Goal: Book appointment/travel/reservation

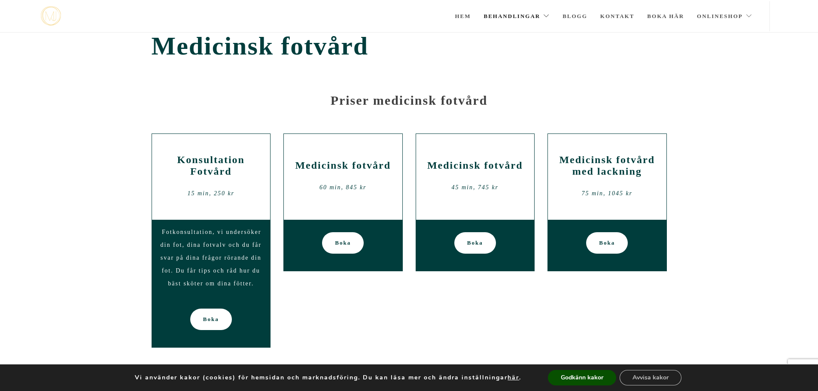
scroll to position [10, 0]
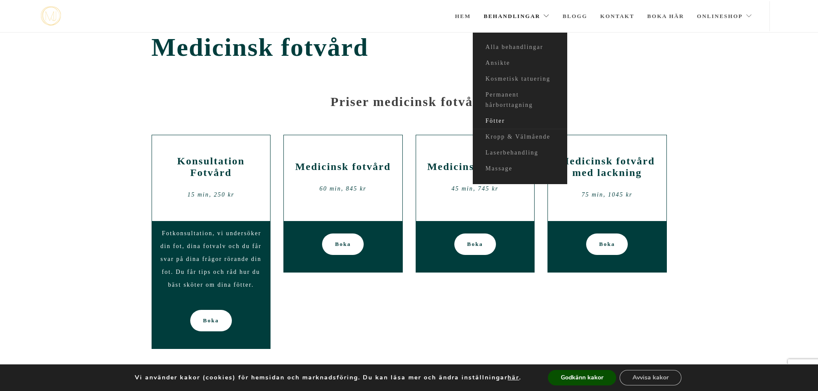
click at [495, 116] on link "Fötter" at bounding box center [520, 121] width 95 height 16
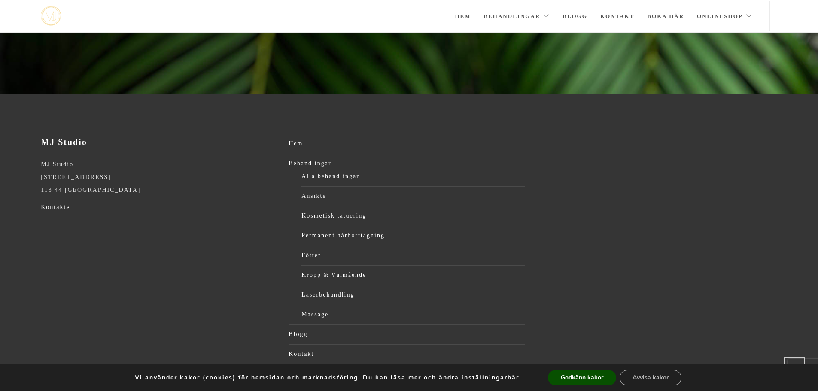
scroll to position [148, 0]
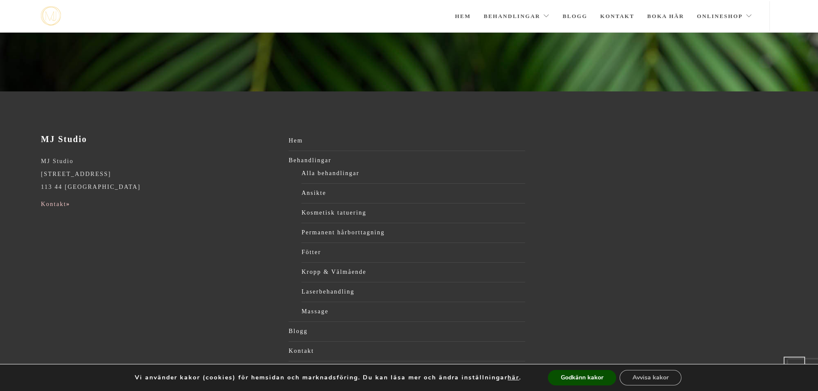
click at [55, 202] on link "Kontakt »" at bounding box center [55, 204] width 29 height 6
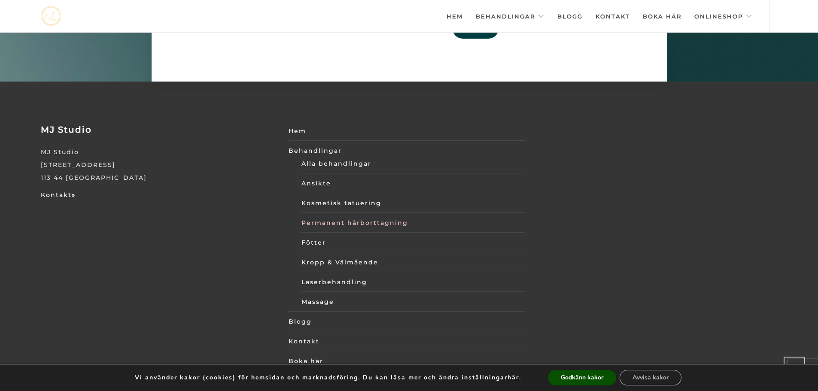
scroll to position [2994, 0]
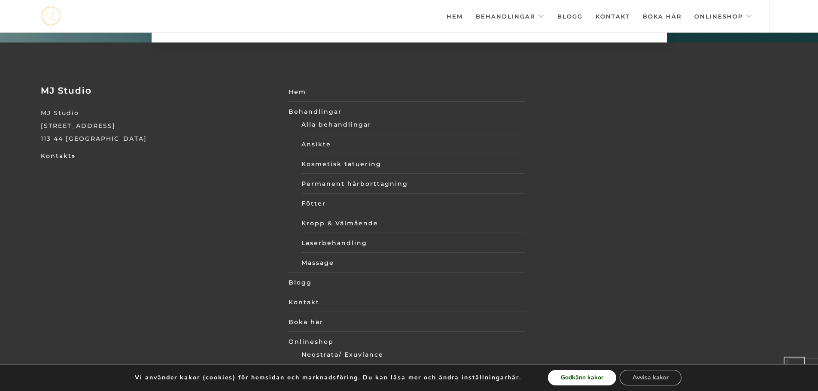
click at [586, 378] on button "Godkänn kakor" at bounding box center [582, 377] width 68 height 15
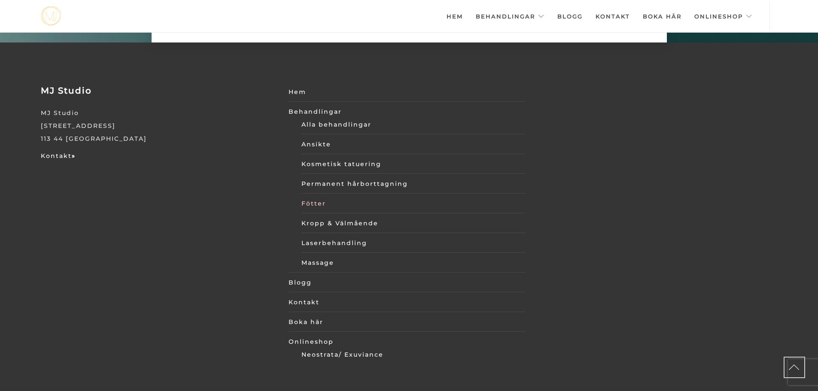
click at [310, 197] on link "Fötter" at bounding box center [414, 203] width 224 height 13
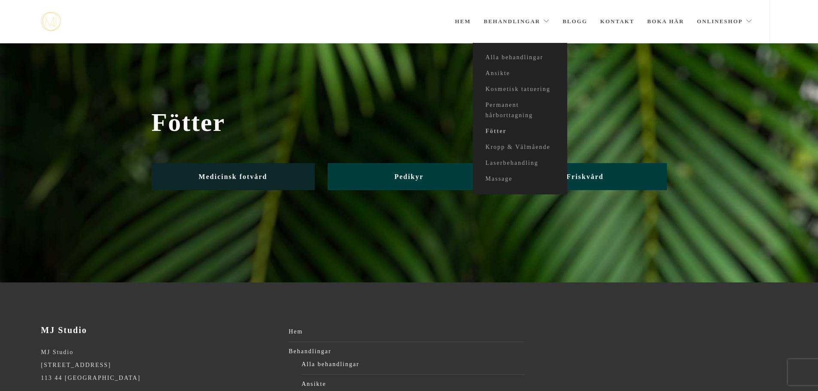
click at [237, 177] on span "Medicinsk fotvård" at bounding box center [233, 176] width 69 height 7
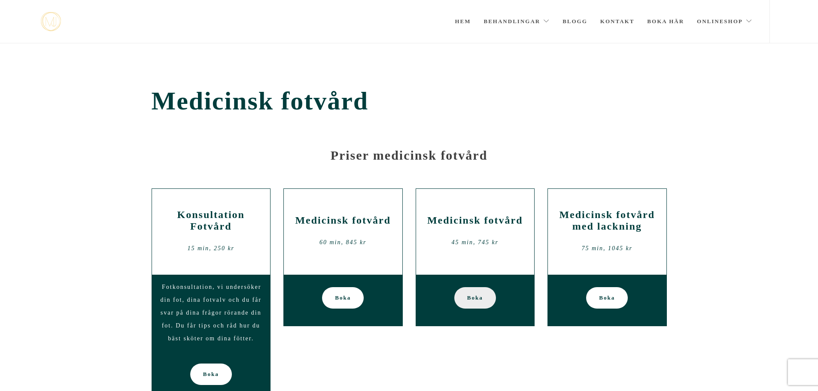
click at [474, 297] on span "Boka" at bounding box center [475, 297] width 16 height 21
click at [623, 21] on link "Kontakt" at bounding box center [618, 21] width 34 height 43
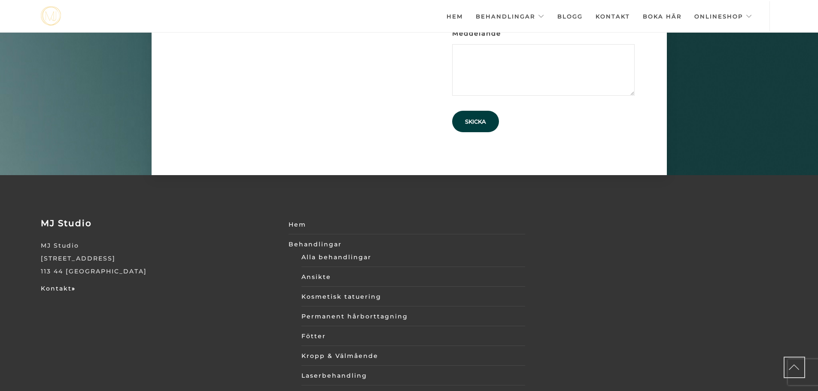
scroll to position [2994, 0]
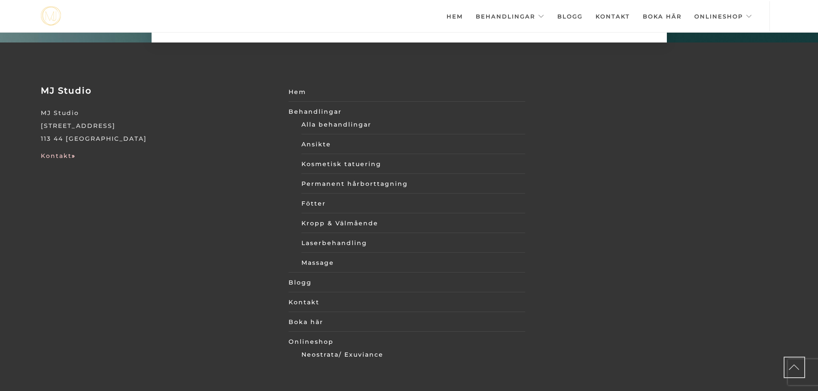
click at [61, 152] on link "Kontakt »" at bounding box center [58, 156] width 35 height 8
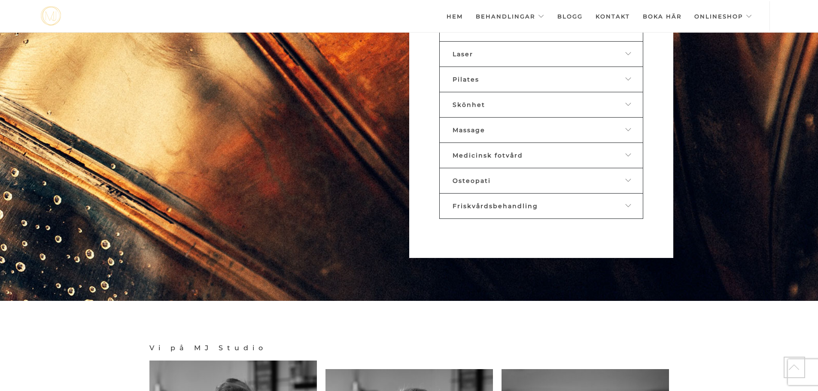
scroll to position [600, 0]
